Goal: Transaction & Acquisition: Purchase product/service

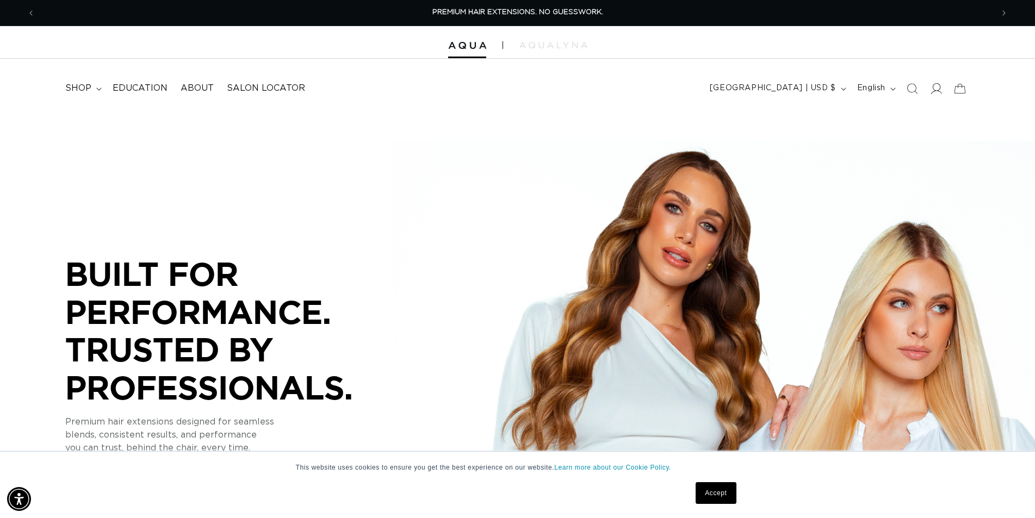
click at [937, 86] on icon at bounding box center [935, 88] width 11 height 11
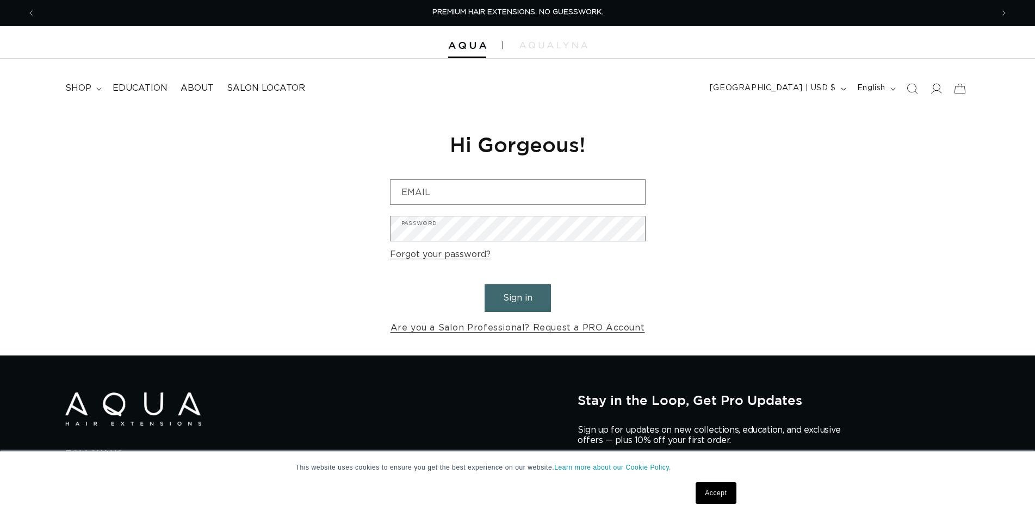
type input "ramraj.g@bishops.co"
drag, startPoint x: 0, startPoint y: 0, endPoint x: 484, endPoint y: 185, distance: 518.1
click at [484, 185] on input "ramraj.g@bishops.co" at bounding box center [517, 192] width 254 height 24
click at [812, 219] on div "Reset your password We will send you an email to reset your password ramraj.g@b…" at bounding box center [517, 233] width 1035 height 244
click at [838, 270] on div "Reset your password We will send you an email to reset your password ramraj.g@b…" at bounding box center [517, 233] width 1035 height 244
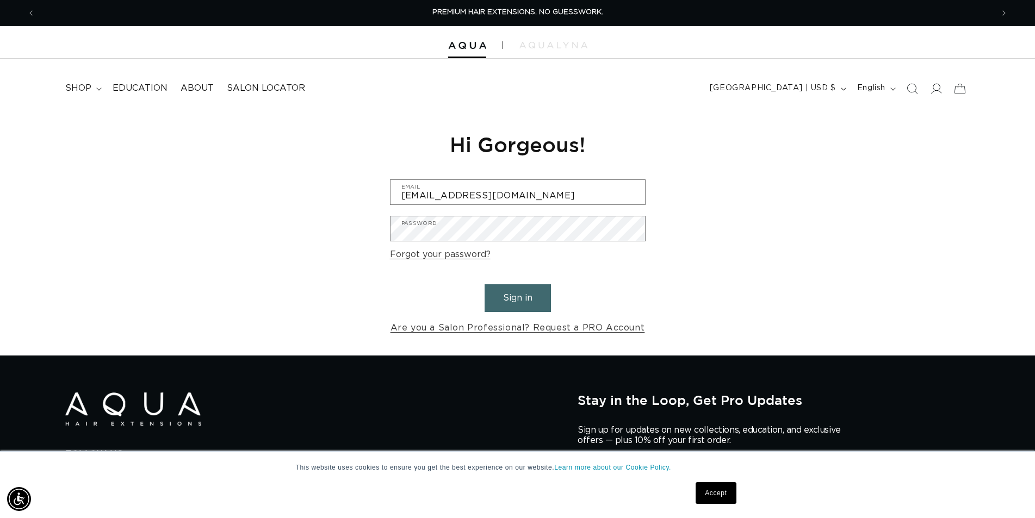
click at [531, 295] on button "Sign in" at bounding box center [518, 298] width 66 height 28
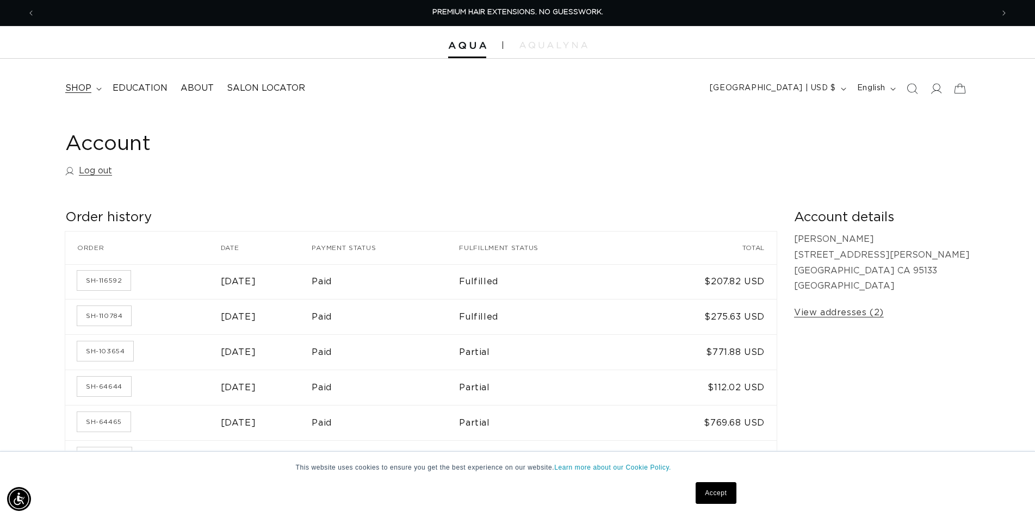
click at [94, 90] on summary "shop" at bounding box center [82, 88] width 47 height 24
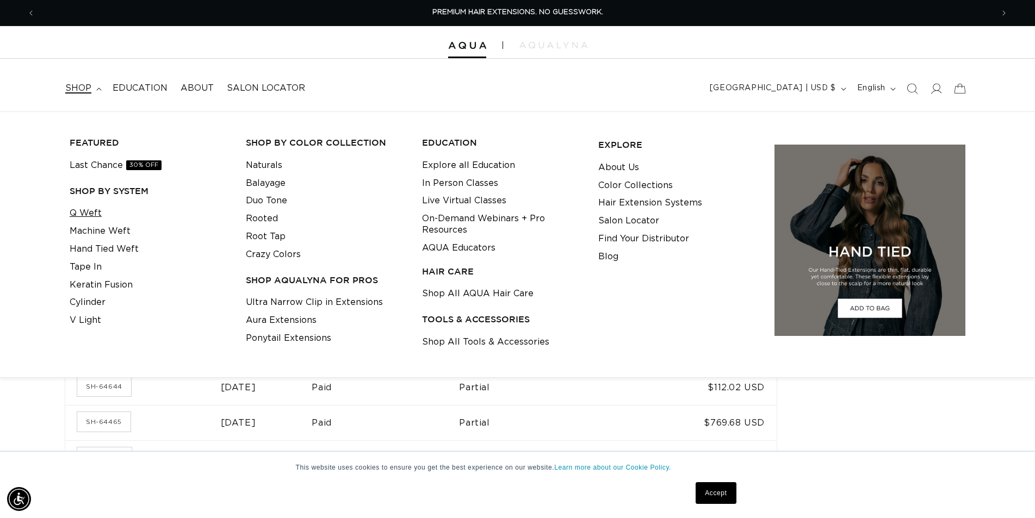
click at [85, 213] on link "Q Weft" at bounding box center [86, 213] width 32 height 18
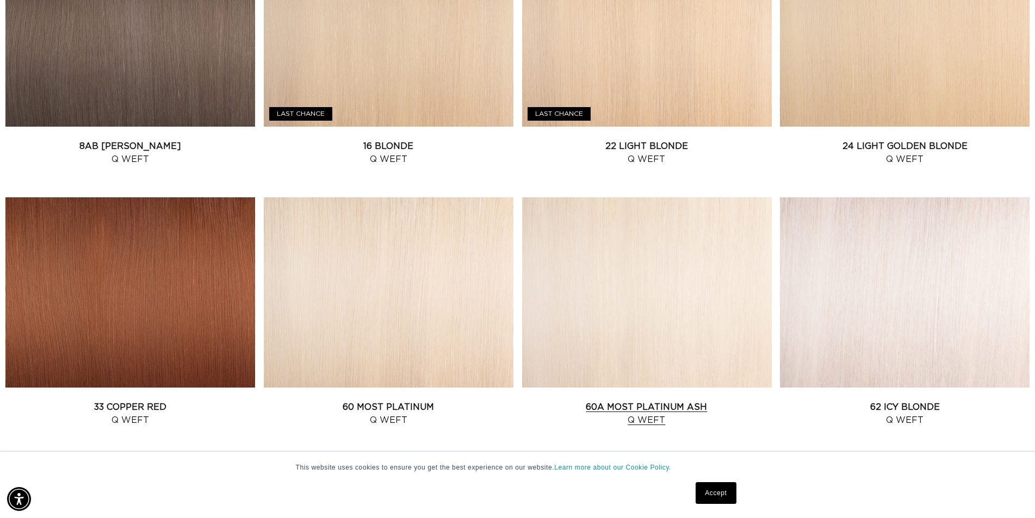
scroll to position [979, 0]
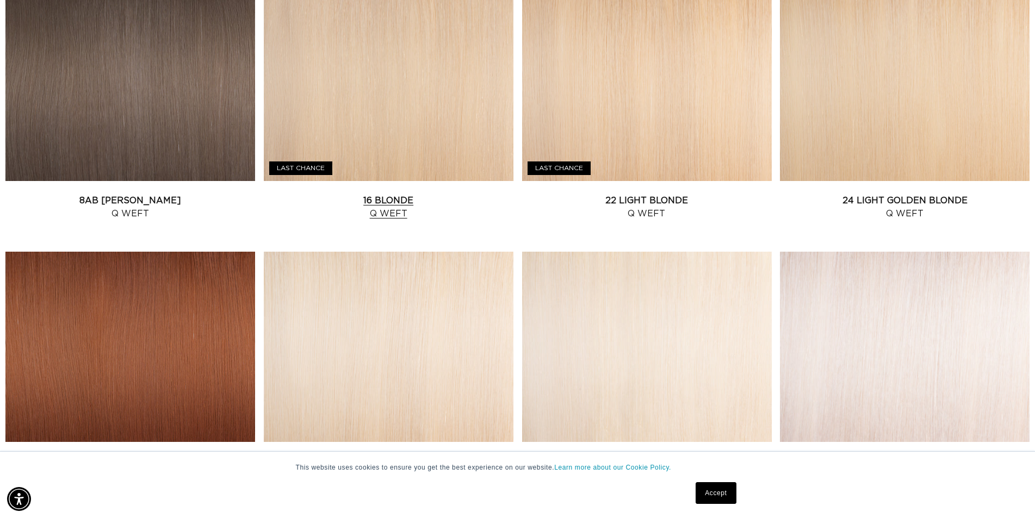
click at [318, 194] on link "16 Blonde Q Weft" at bounding box center [389, 207] width 250 height 26
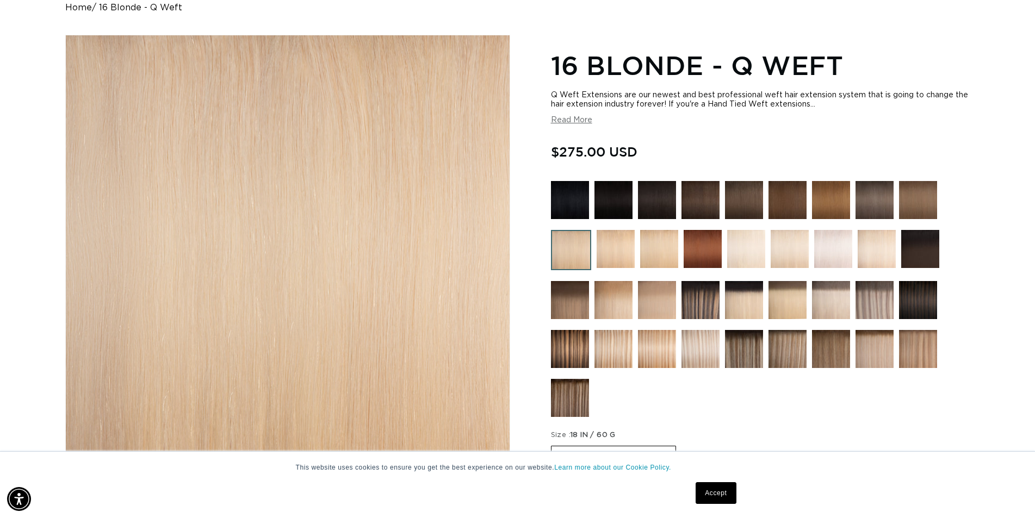
scroll to position [224, 0]
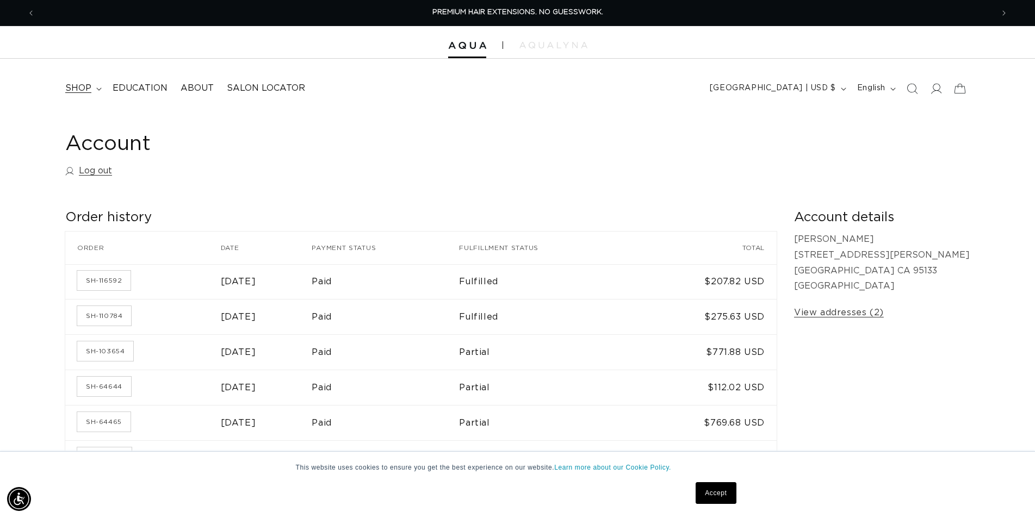
click at [82, 85] on span "shop" at bounding box center [78, 88] width 26 height 11
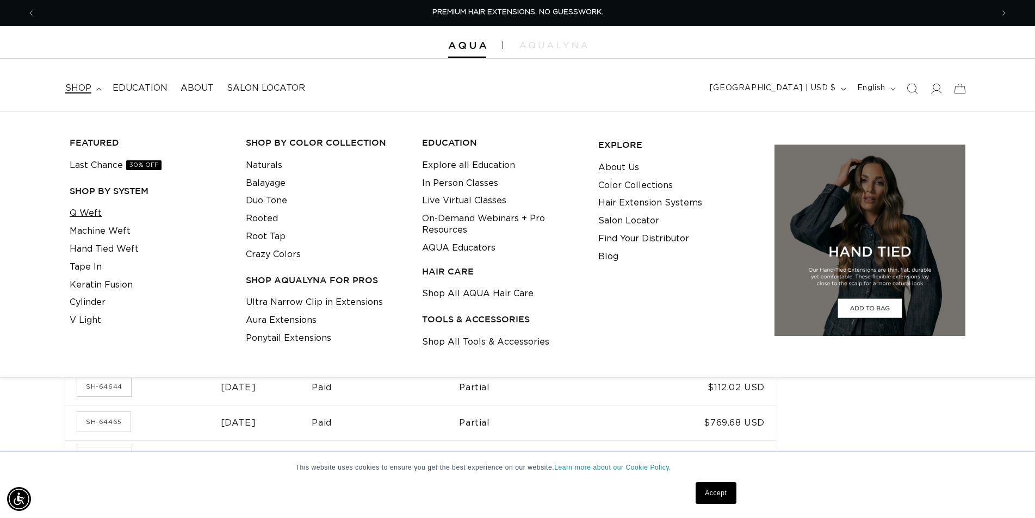
click at [85, 214] on link "Q Weft" at bounding box center [86, 213] width 32 height 18
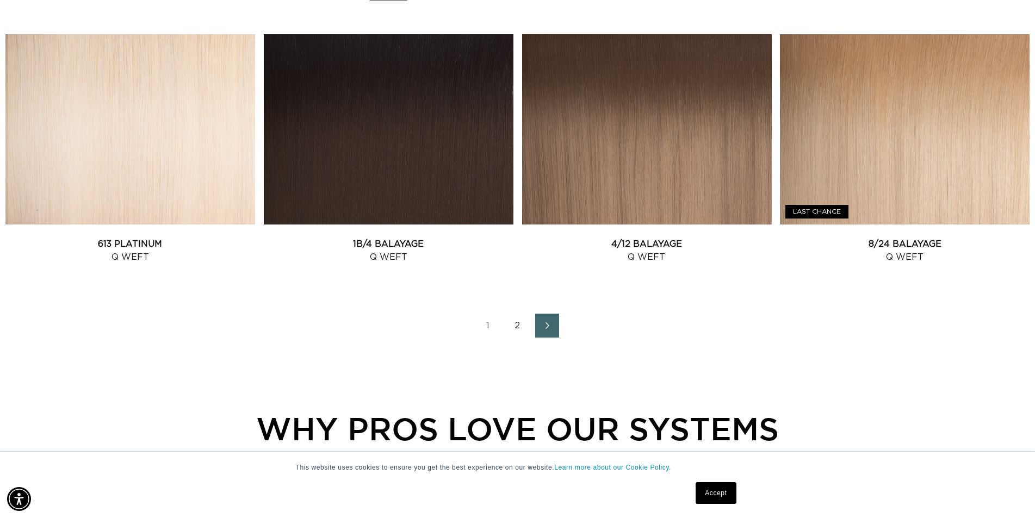
scroll to position [1185, 0]
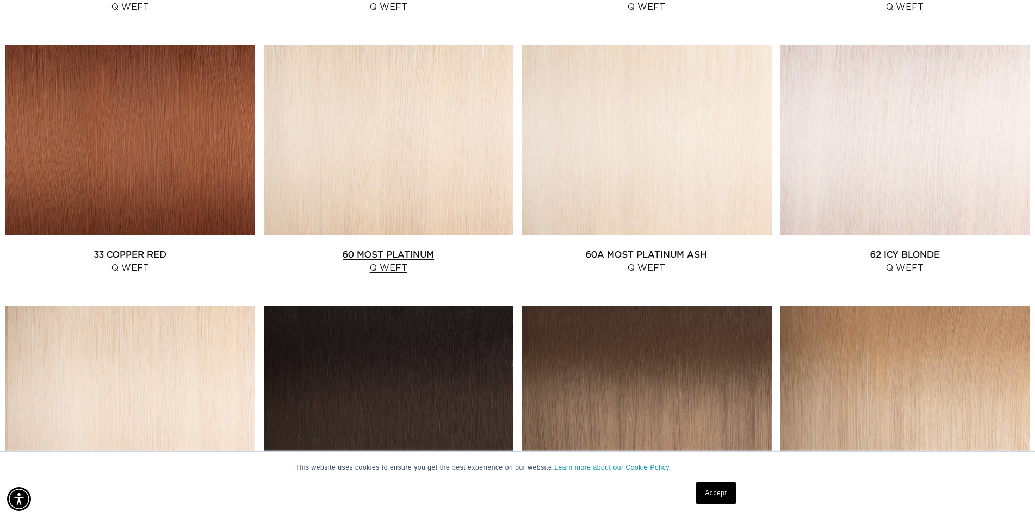
click at [417, 249] on link "60 Most Platinum Q Weft" at bounding box center [389, 262] width 250 height 26
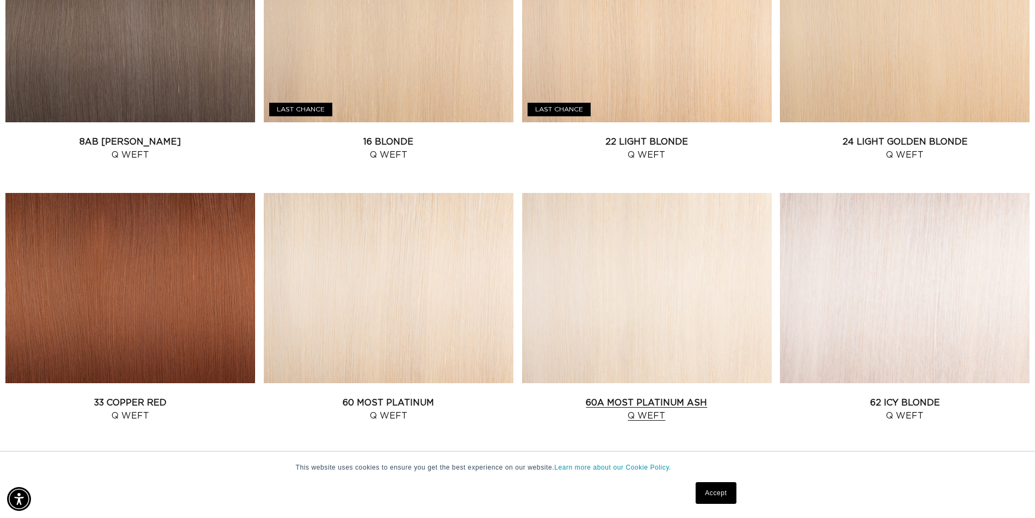
scroll to position [1039, 0]
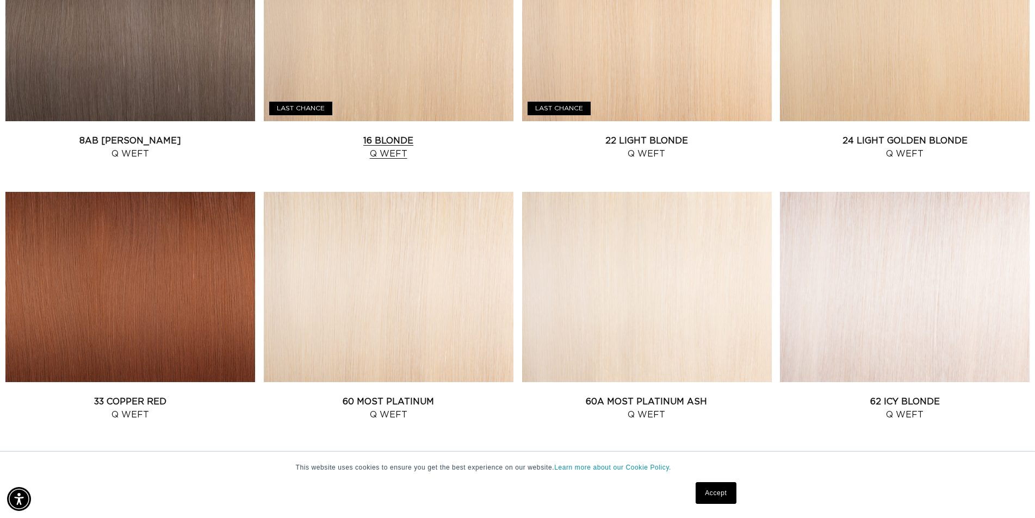
click at [402, 134] on link "16 Blonde Q Weft" at bounding box center [389, 147] width 250 height 26
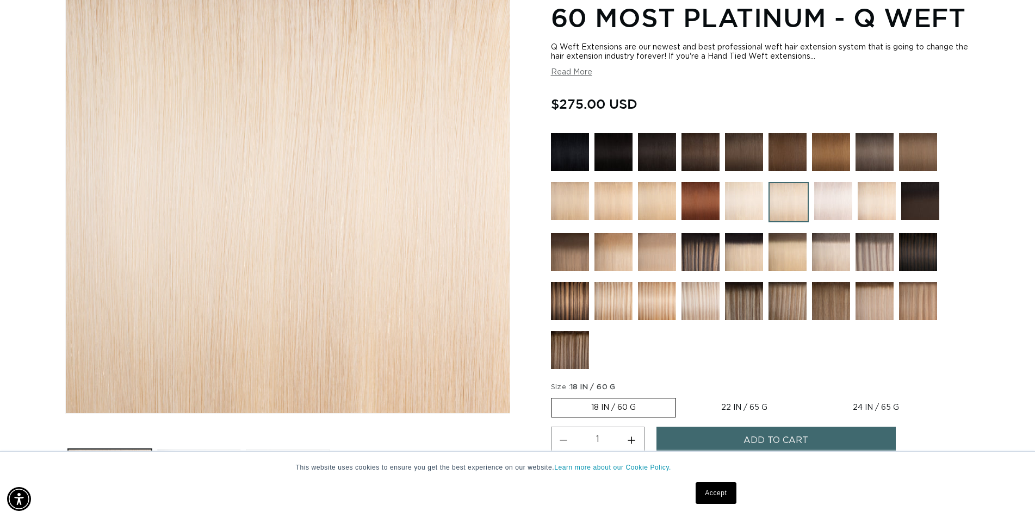
scroll to position [54, 0]
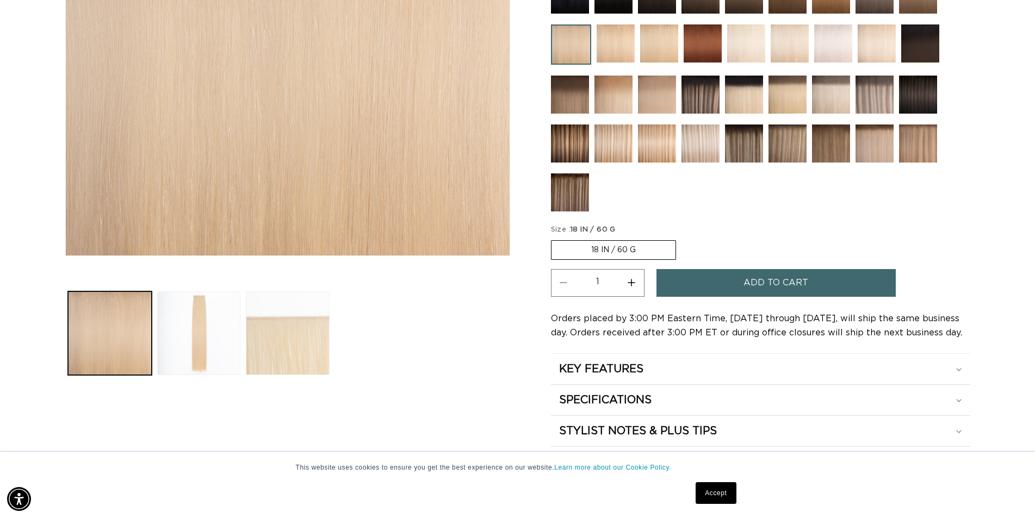
scroll to position [266, 0]
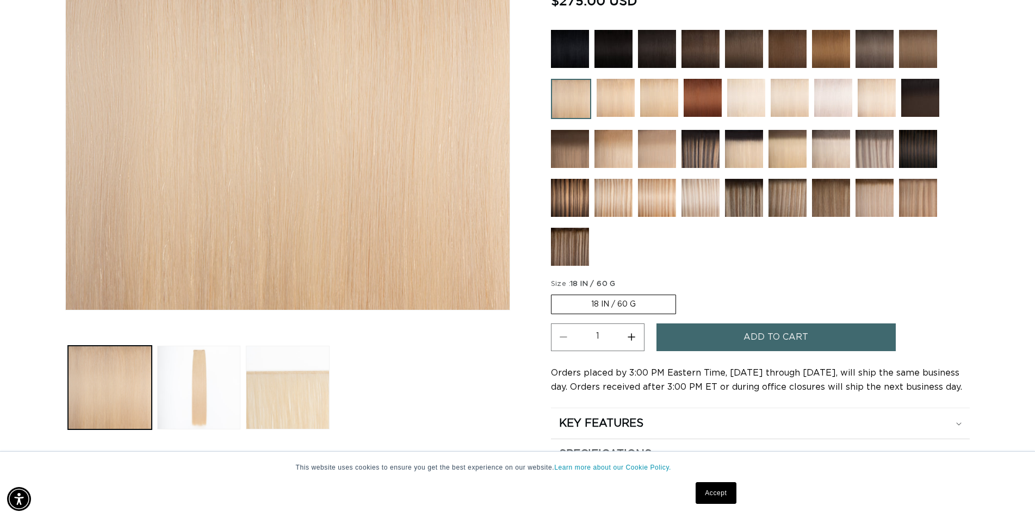
click at [613, 102] on img at bounding box center [616, 98] width 38 height 38
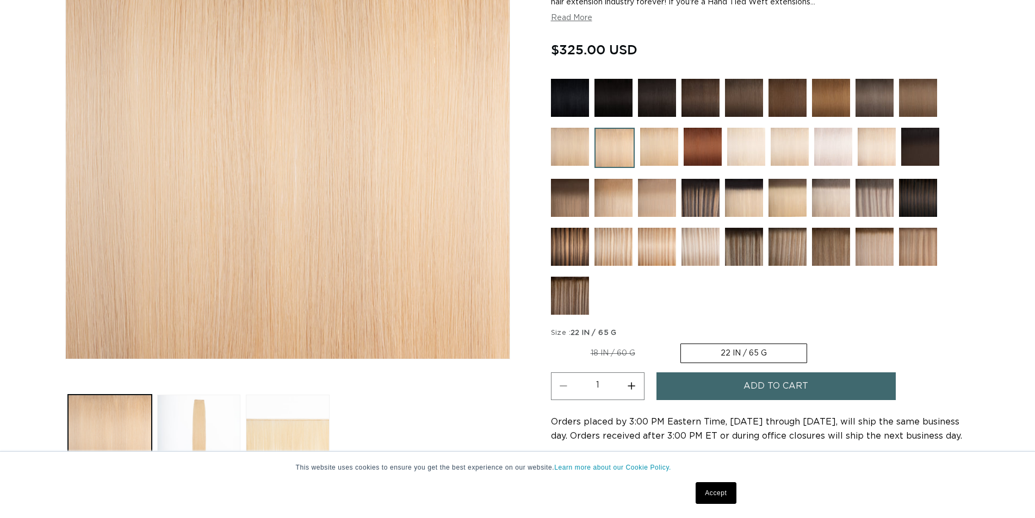
scroll to position [272, 0]
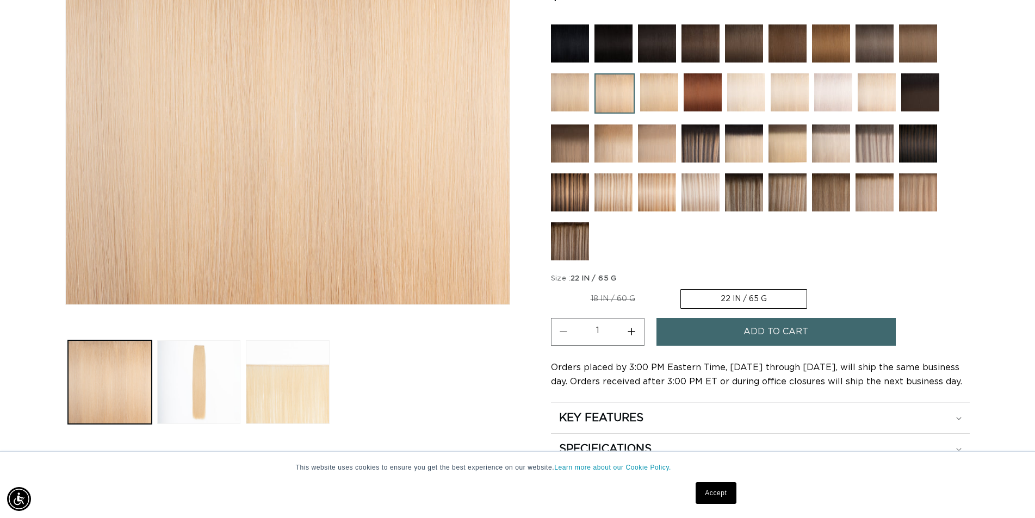
click at [717, 297] on label "22 IN / 65 G Variant sold out or unavailable" at bounding box center [743, 299] width 127 height 20
click at [681, 288] on input "22 IN / 65 G Variant sold out or unavailable" at bounding box center [680, 287] width 1 height 1
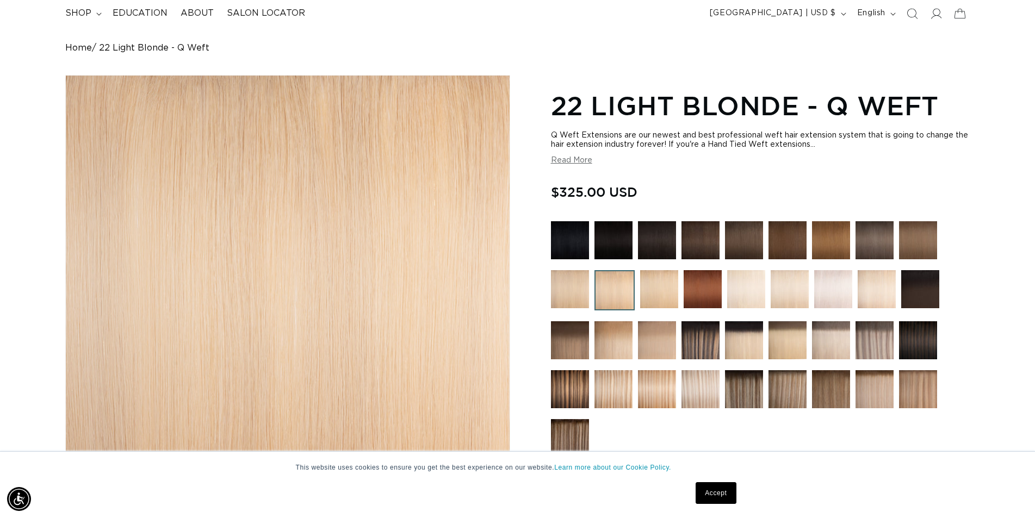
scroll to position [0, 0]
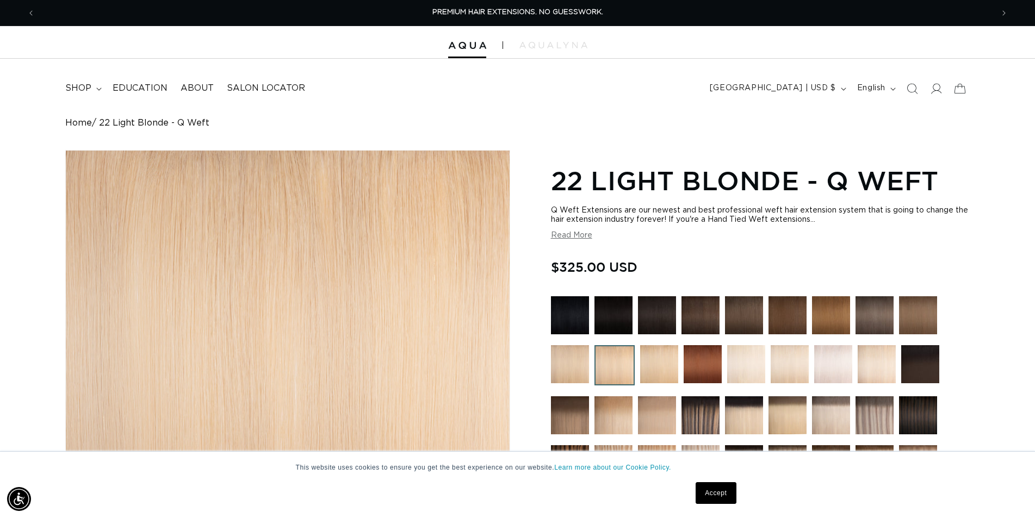
click at [560, 355] on img at bounding box center [570, 364] width 38 height 38
